Goal: Navigation & Orientation: Find specific page/section

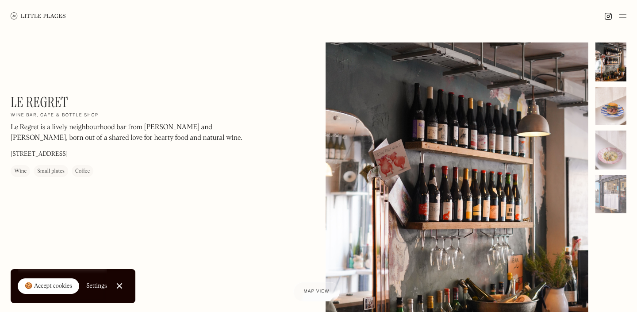
click at [612, 110] on div at bounding box center [610, 106] width 31 height 39
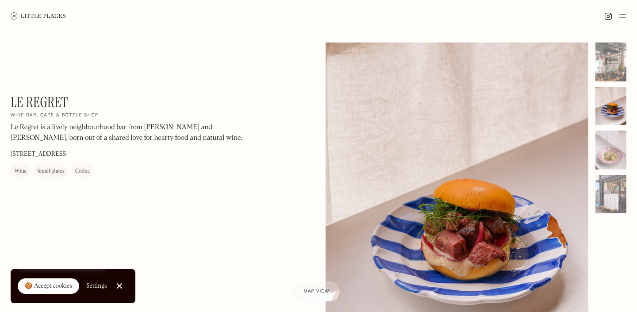
click at [610, 169] on div at bounding box center [610, 127] width 31 height 171
click at [613, 144] on div at bounding box center [610, 149] width 31 height 39
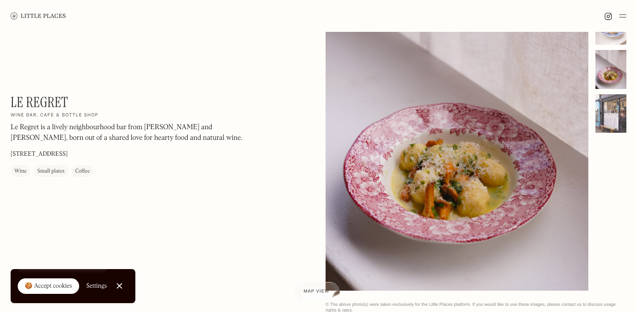
scroll to position [81, 0]
click at [607, 119] on div at bounding box center [610, 113] width 31 height 39
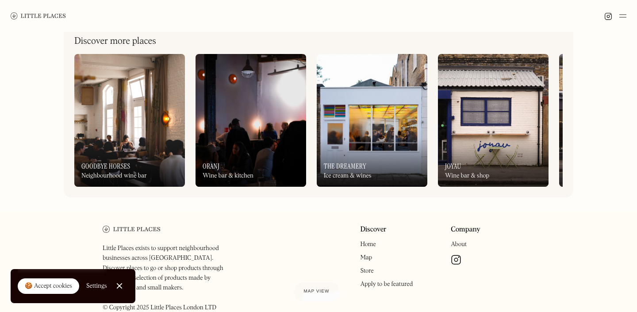
scroll to position [401, 0]
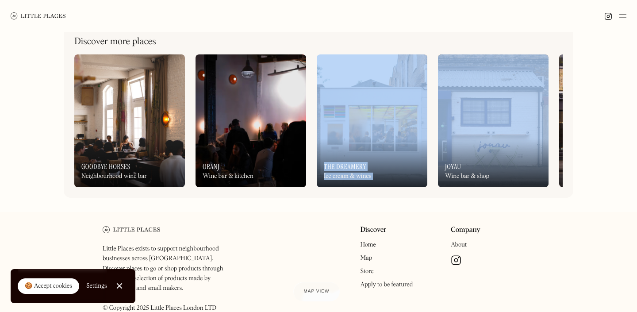
drag, startPoint x: 550, startPoint y: 121, endPoint x: 347, endPoint y: 138, distance: 204.5
click at [347, 138] on div "On Our Radar Goodbye Horses Neighbourhood wine bar On Our Radar Oranj Wine bar …" at bounding box center [318, 120] width 488 height 133
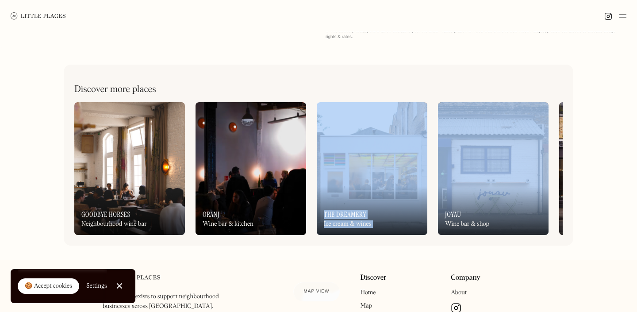
scroll to position [355, 0]
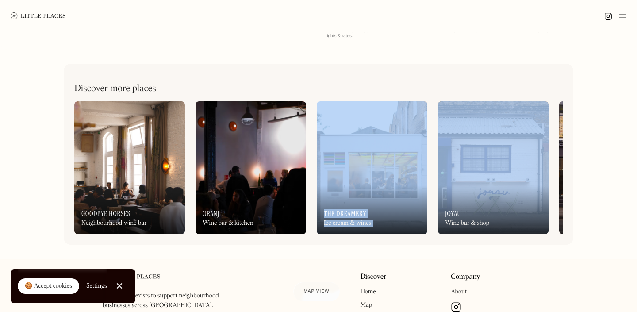
click at [560, 129] on img at bounding box center [614, 167] width 111 height 133
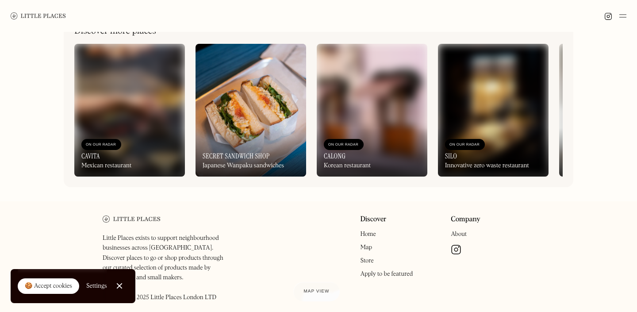
scroll to position [414, 0]
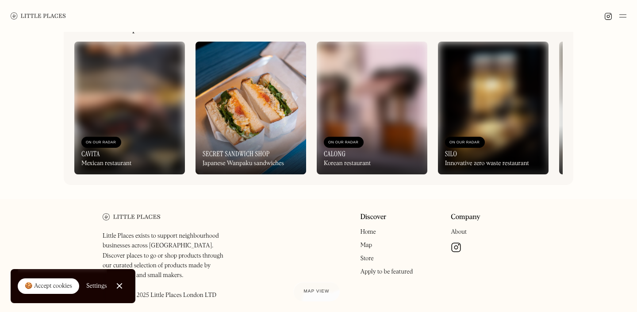
click at [557, 124] on div "On Our Radar Cavita Mexican restaurant On Our Radar Secret Sandwich Shop Japane…" at bounding box center [318, 108] width 488 height 133
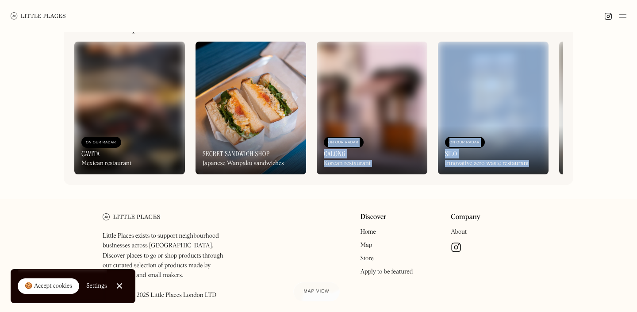
drag, startPoint x: 556, startPoint y: 124, endPoint x: 422, endPoint y: 131, distance: 133.7
click at [422, 131] on div "On Our Radar Cavita Mexican restaurant On Our Radar Secret Sandwich Shop Japane…" at bounding box center [318, 108] width 488 height 133
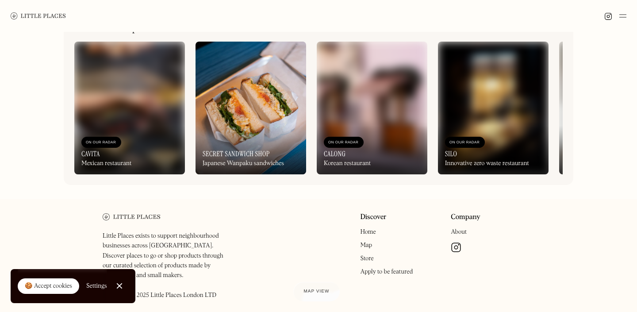
click at [505, 216] on div "Company About Manage cookies" at bounding box center [492, 259] width 84 height 92
click at [570, 99] on div "Discover more places On Our Radar Cavita Mexican restaurant On Our Radar Secret…" at bounding box center [318, 94] width 509 height 181
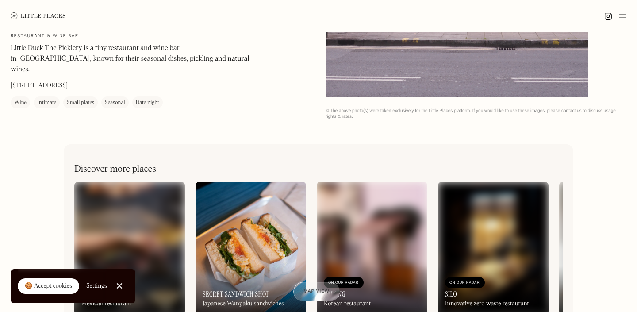
scroll to position [244, 0]
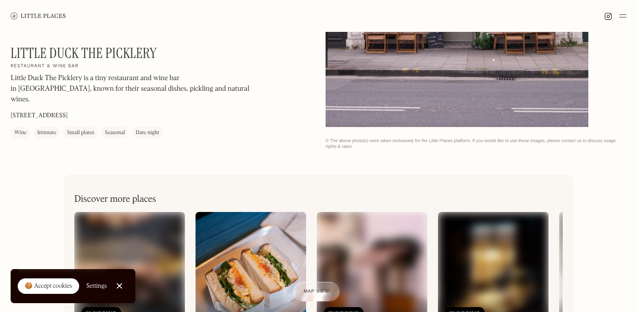
click at [623, 14] on img at bounding box center [622, 16] width 7 height 11
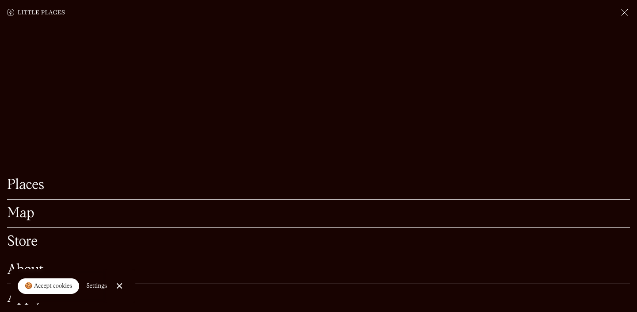
click at [19, 188] on link "Places" at bounding box center [318, 185] width 622 height 14
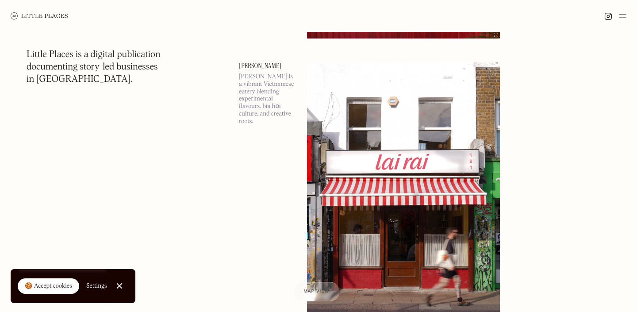
scroll to position [4856, 0]
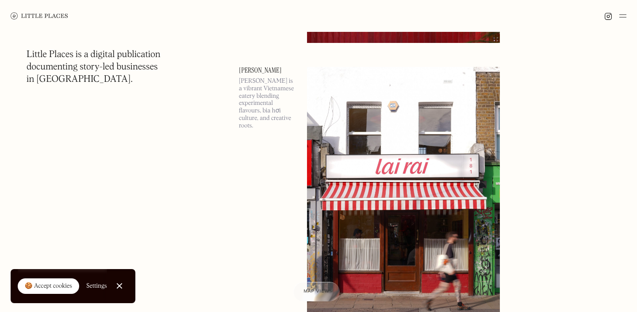
click at [246, 68] on link "[PERSON_NAME]" at bounding box center [267, 70] width 57 height 7
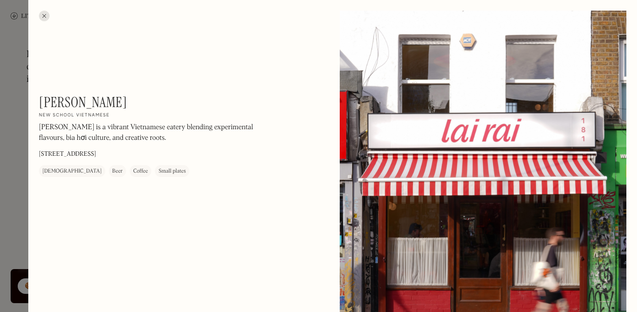
click at [408, 228] on div at bounding box center [483, 190] width 286 height 358
click at [23, 179] on div at bounding box center [318, 156] width 637 height 312
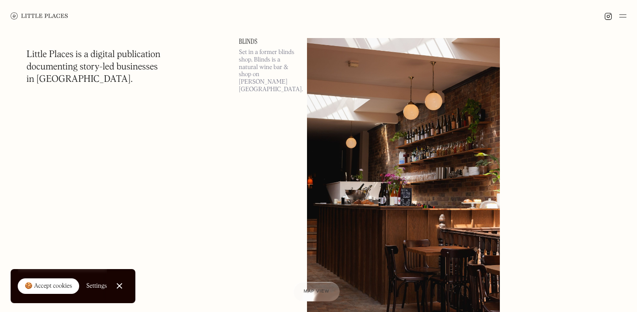
scroll to position [5169, 0]
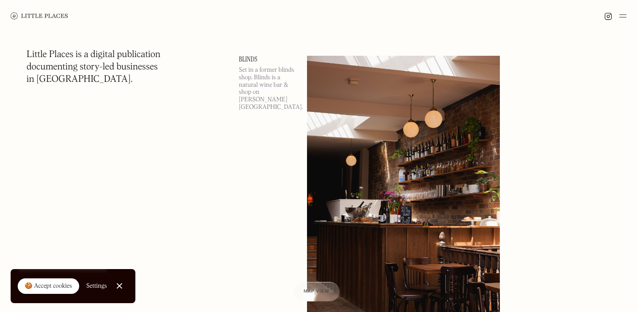
click at [346, 85] on img at bounding box center [403, 195] width 193 height 279
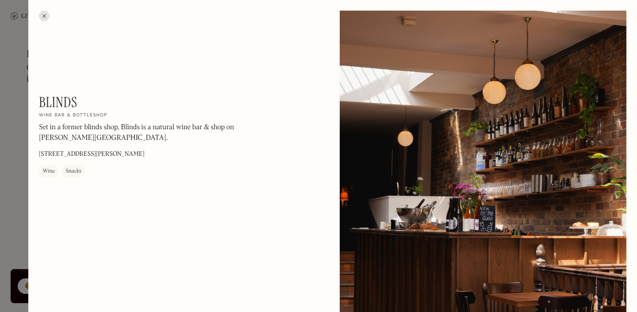
click at [45, 12] on div at bounding box center [44, 16] width 11 height 11
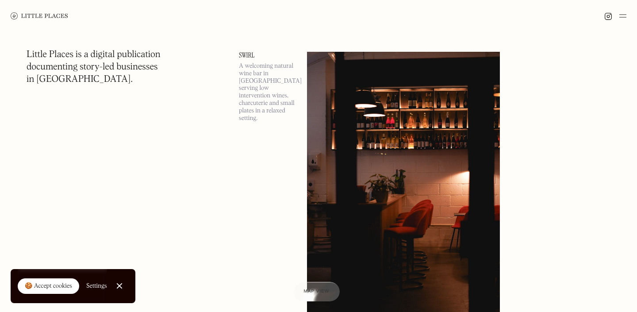
scroll to position [6699, 0]
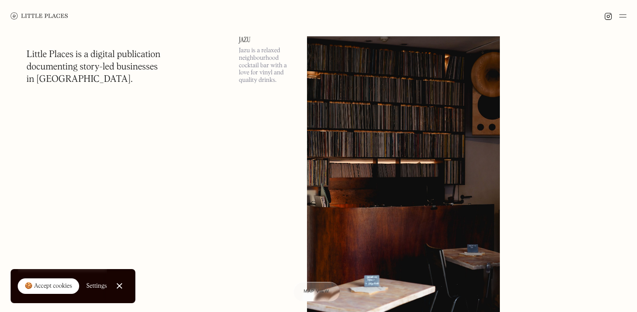
scroll to position [7609, 0]
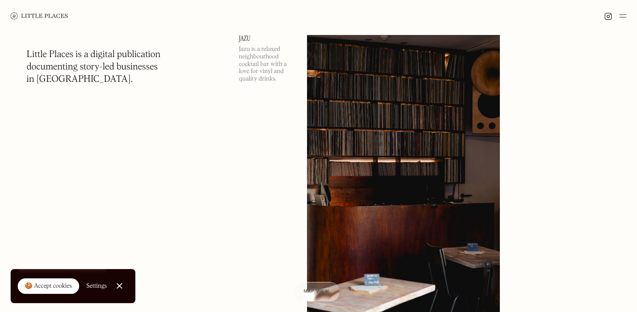
click at [244, 36] on link "Jazu" at bounding box center [267, 38] width 57 height 7
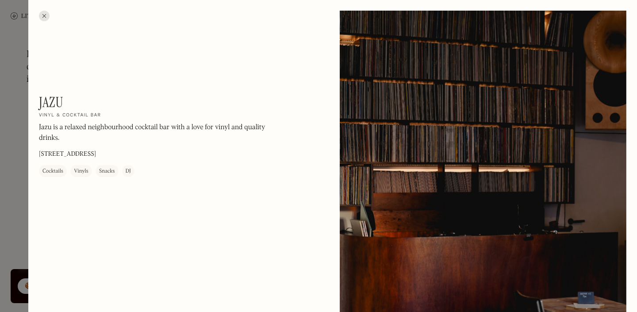
click at [13, 172] on div at bounding box center [318, 156] width 637 height 312
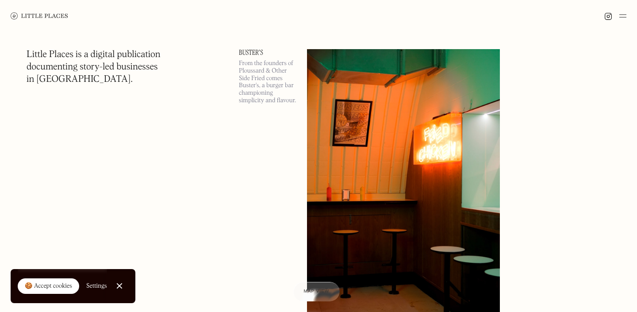
scroll to position [8805, 0]
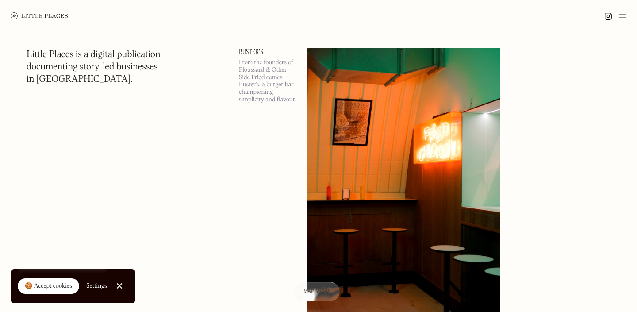
click at [247, 52] on link "Buster's" at bounding box center [267, 51] width 57 height 7
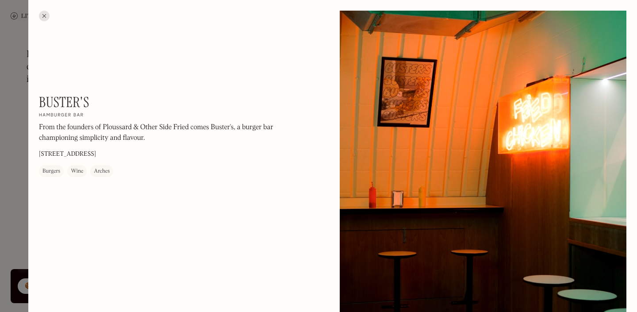
click at [11, 133] on div at bounding box center [318, 156] width 637 height 312
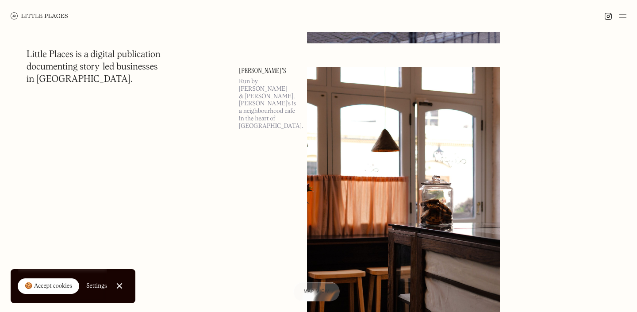
scroll to position [9995, 0]
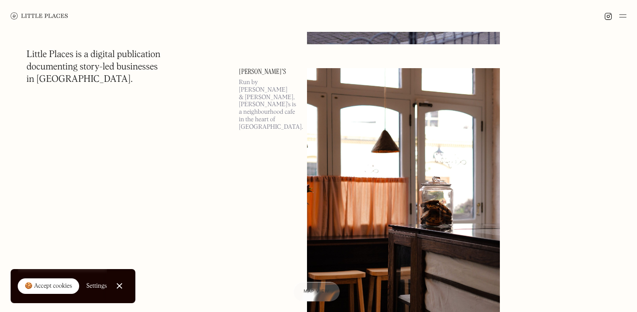
click at [249, 72] on link "[PERSON_NAME]'s" at bounding box center [267, 71] width 57 height 7
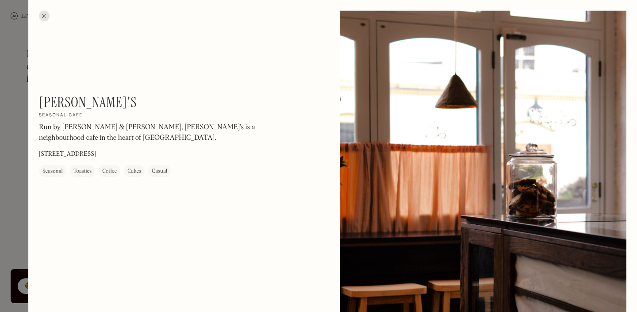
click at [15, 158] on div at bounding box center [318, 156] width 637 height 312
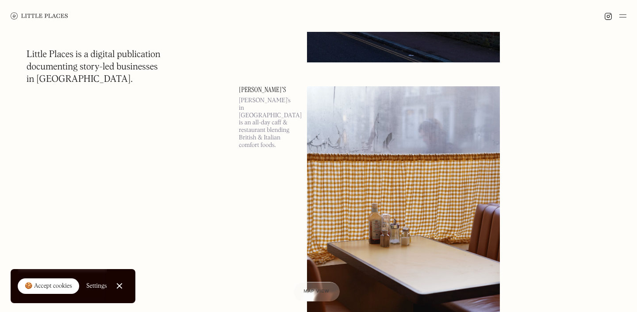
scroll to position [10578, 0]
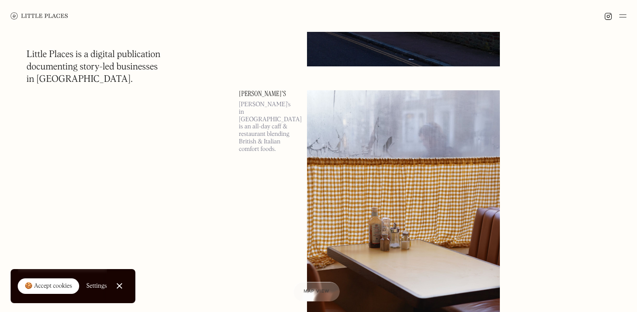
click at [243, 95] on link "[PERSON_NAME]'s" at bounding box center [267, 93] width 57 height 7
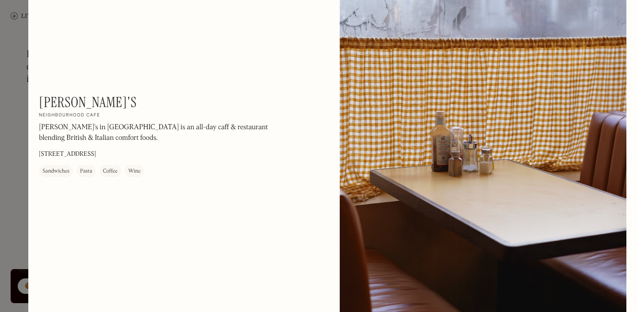
scroll to position [20, 0]
